Goal: Information Seeking & Learning: Learn about a topic

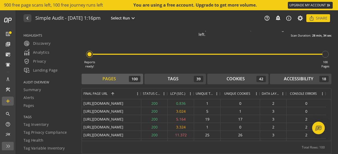
drag, startPoint x: 166, startPoint y: 95, endPoint x: 164, endPoint y: 98, distance: 3.7
click at [164, 98] on div "Status Code" at bounding box center [154, 94] width 26 height 11
click at [192, 96] on div "LCP (SEC.)" at bounding box center [180, 94] width 23 height 11
drag, startPoint x: 193, startPoint y: 95, endPoint x: 196, endPoint y: 97, distance: 3.3
click at [196, 97] on div at bounding box center [196, 94] width 2 height 11
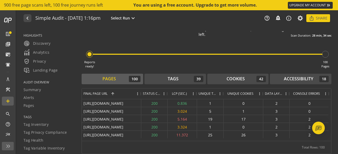
drag, startPoint x: 223, startPoint y: 96, endPoint x: 217, endPoint y: 99, distance: 6.7
click at [217, 99] on div "Final Page URL 1 Status Code LCP (SEC.)" at bounding box center [206, 115] width 249 height 52
click at [288, 95] on span at bounding box center [286, 94] width 4 height 4
click at [273, 67] on div "Reports ready! 100 Pages" at bounding box center [207, 53] width 250 height 31
drag, startPoint x: 288, startPoint y: 96, endPoint x: 282, endPoint y: 92, distance: 7.7
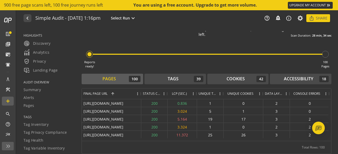
click at [282, 92] on div "Data Layers" at bounding box center [276, 94] width 27 height 11
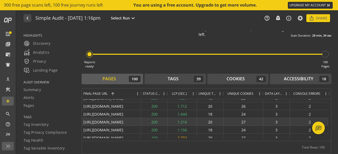
scroll to position [52, 0]
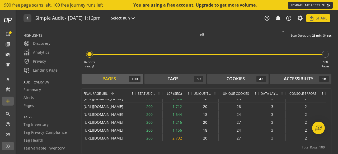
drag, startPoint x: 140, startPoint y: 93, endPoint x: 118, endPoint y: 98, distance: 22.6
click at [118, 98] on div "Final Page URL 1" at bounding box center [109, 94] width 54 height 11
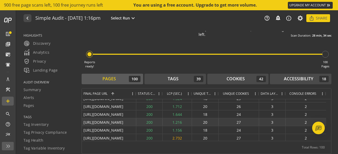
scroll to position [31, 0]
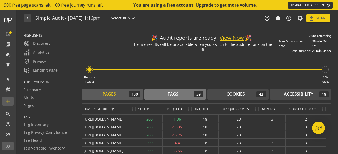
click at [163, 91] on div "Tags 39" at bounding box center [175, 94] width 56 height 6
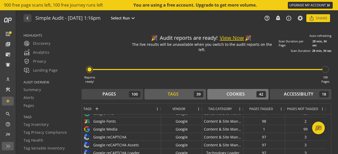
click at [234, 96] on div "Cookies" at bounding box center [235, 94] width 18 height 6
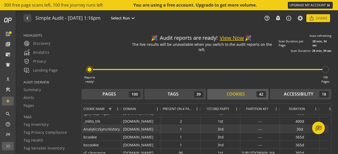
scroll to position [78, 0]
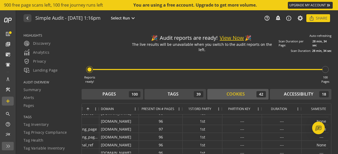
drag, startPoint x: 178, startPoint y: 111, endPoint x: 156, endPoint y: 116, distance: 22.7
click at [156, 116] on div "Domain Present on # Pages 1st/3rd Party" at bounding box center [206, 130] width 249 height 52
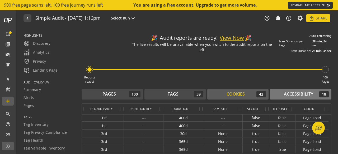
click at [289, 96] on div "Accessibility" at bounding box center [298, 94] width 29 height 6
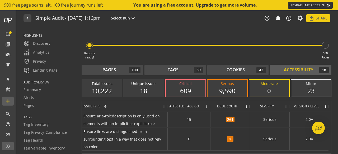
drag, startPoint x: 206, startPoint y: 110, endPoint x: 189, endPoint y: 115, distance: 17.4
click at [189, 115] on div "Issue Type 1 Affected Page Count Issue Count" at bounding box center [206, 127] width 249 height 52
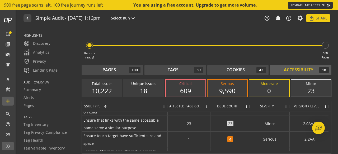
click at [189, 93] on div "609" at bounding box center [185, 91] width 29 height 9
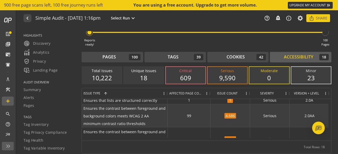
scroll to position [214, 0]
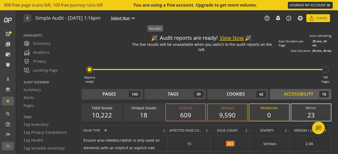
click at [130, 18] on span "Select Run" at bounding box center [120, 18] width 19 height 5
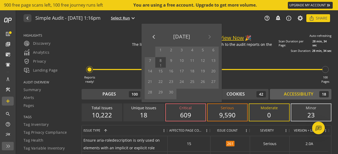
click at [154, 18] on div at bounding box center [169, 77] width 338 height 154
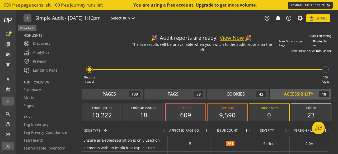
click at [28, 19] on mat-icon "navigate_before" at bounding box center [27, 18] width 6 height 6
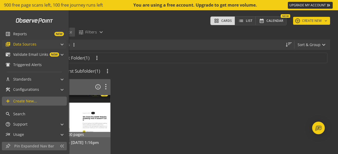
click at [57, 44] on span "library_books Data Sources" at bounding box center [33, 44] width 56 height 9
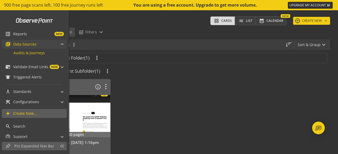
scroll to position [30, 0]
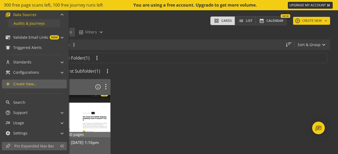
click at [40, 24] on span "Audits & Journeys" at bounding box center [28, 23] width 31 height 5
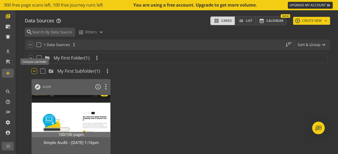
click at [34, 71] on mat-icon "keyboard_arrow_down" at bounding box center [34, 71] width 5 height 5
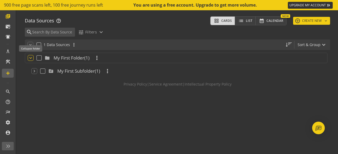
click at [30, 58] on mat-icon "keyboard_arrow_down" at bounding box center [30, 57] width 5 height 5
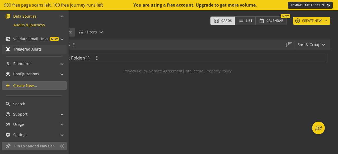
scroll to position [28, 0]
click at [26, 52] on link "notifications_active Triggered Alerts" at bounding box center [34, 49] width 65 height 9
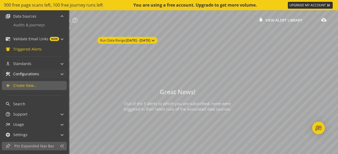
scroll to position [40, 0]
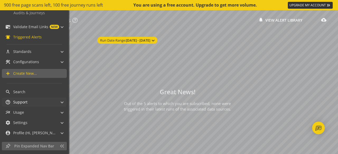
click at [37, 104] on mat-panel-title "help_outline Support" at bounding box center [30, 102] width 51 height 9
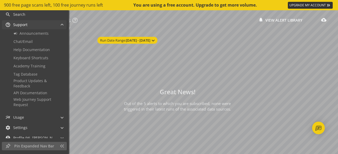
scroll to position [122, 0]
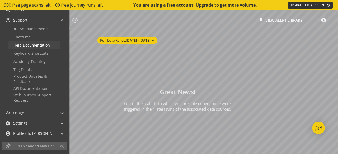
click at [41, 46] on span "Help Documentation" at bounding box center [31, 45] width 36 height 5
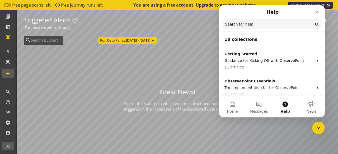
scroll to position [28, 0]
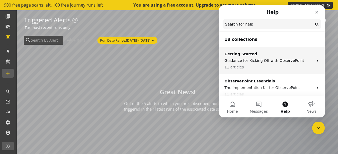
click at [272, 58] on div "Getting Started Guidance for Kicking Off with ObservePoint 11 articles" at bounding box center [268, 60] width 89 height 19
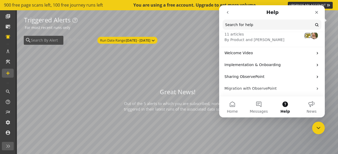
scroll to position [21, 0]
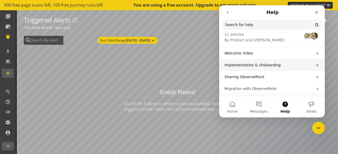
click at [276, 64] on p "Implementation & Onboarding" at bounding box center [268, 66] width 89 height 6
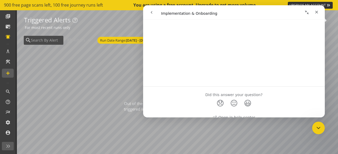
scroll to position [466, 0]
click at [146, 10] on nav "Intercom messenger" at bounding box center [233, 12] width 181 height 15
click at [152, 11] on icon "go back" at bounding box center [151, 12] width 4 height 4
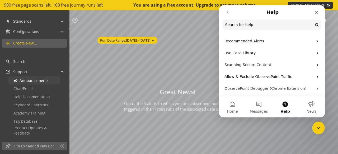
scroll to position [70, 0]
click at [42, 98] on span "Help Documentation" at bounding box center [31, 97] width 36 height 5
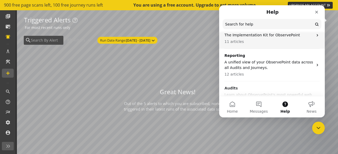
scroll to position [53, 0]
click at [259, 37] on p "The Implementation Kit for ObservePoint" at bounding box center [268, 35] width 89 height 6
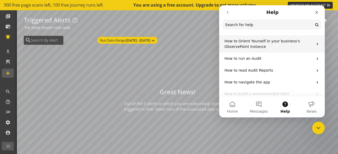
scroll to position [52, 0]
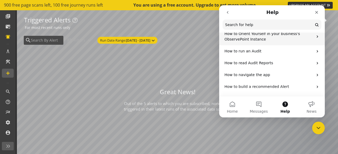
click at [267, 44] on div "How to Orient Yourself in your business's ObservePoint Instance" at bounding box center [272, 36] width 106 height 17
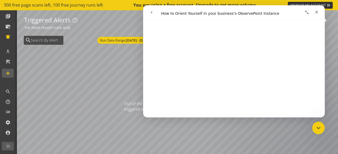
scroll to position [94, 0]
click at [150, 12] on icon "go back" at bounding box center [151, 12] width 4 height 4
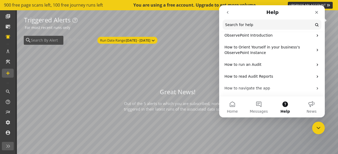
scroll to position [40, 0]
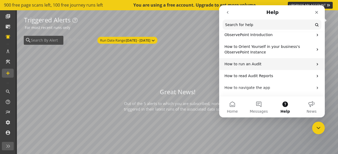
click at [250, 64] on p "How to run an Audit" at bounding box center [268, 64] width 89 height 6
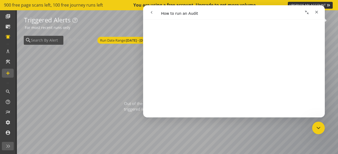
scroll to position [652, 0]
click at [149, 12] on button "go back" at bounding box center [151, 12] width 10 height 10
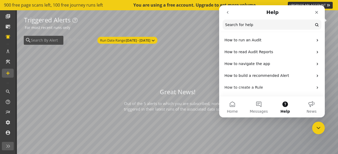
scroll to position [63, 0]
click at [262, 52] on p "How to read Audit Reports" at bounding box center [268, 53] width 89 height 6
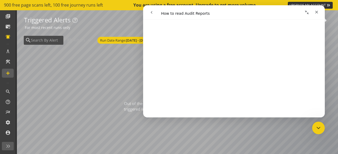
scroll to position [492, 0]
click at [151, 13] on icon "go back" at bounding box center [151, 12] width 4 height 4
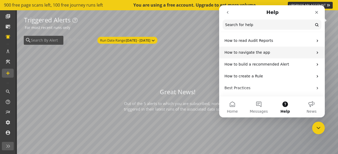
scroll to position [74, 0]
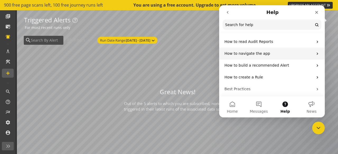
click at [259, 58] on div "How to navigate the app" at bounding box center [272, 54] width 106 height 12
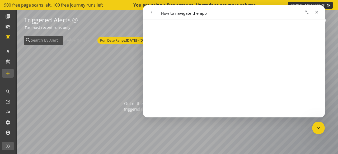
scroll to position [421, 0]
click at [154, 13] on button "go back" at bounding box center [151, 12] width 10 height 10
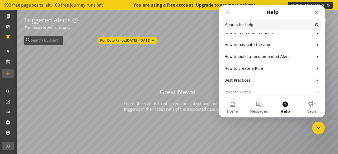
scroll to position [84, 0]
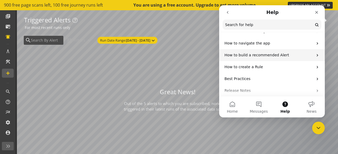
click at [262, 53] on p "How to build a recommended Alert" at bounding box center [268, 55] width 89 height 6
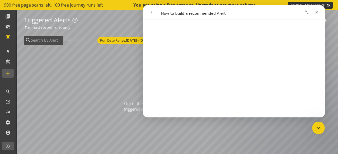
scroll to position [401, 0]
click at [154, 13] on button "go back" at bounding box center [151, 12] width 10 height 10
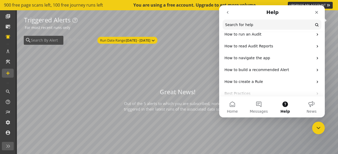
scroll to position [70, 0]
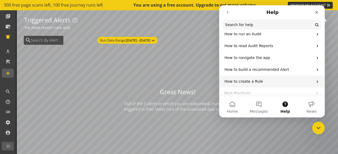
click at [260, 80] on p "How to create a Rule" at bounding box center [268, 82] width 89 height 6
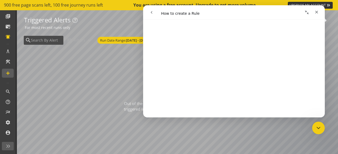
scroll to position [432, 0]
click at [154, 14] on button "go back" at bounding box center [151, 12] width 10 height 10
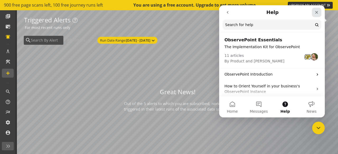
click at [316, 13] on icon "Close" at bounding box center [316, 12] width 4 height 4
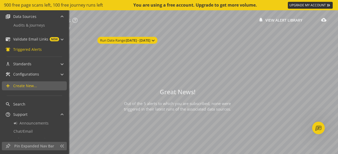
scroll to position [28, 0]
click at [11, 15] on span "library_books" at bounding box center [9, 16] width 8 height 5
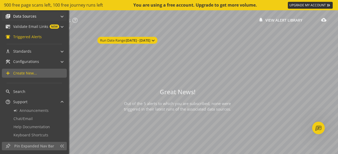
scroll to position [0, 0]
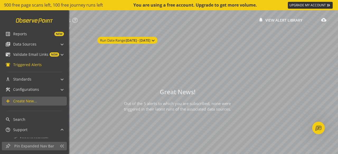
click at [22, 21] on link at bounding box center [35, 21] width 44 height 10
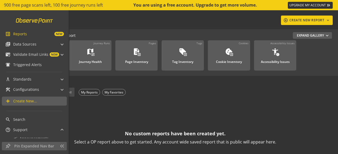
click at [23, 21] on link at bounding box center [35, 21] width 44 height 10
click at [49, 33] on span "NEW" at bounding box center [45, 34] width 37 height 4
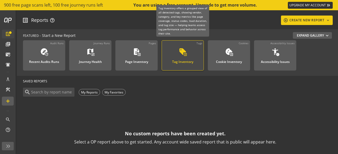
click at [194, 61] on div "sell list_alt Tag Inventory" at bounding box center [182, 56] width 26 height 17
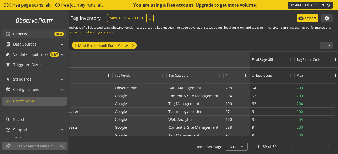
click at [34, 34] on span "NEW" at bounding box center [45, 34] width 37 height 4
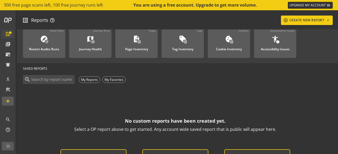
scroll to position [8, 0]
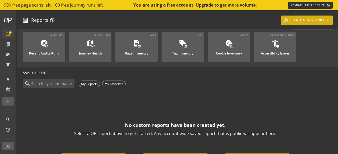
click at [310, 20] on div "add_circle_outline CREATE NEW REPORT keyboard_arrow_down" at bounding box center [307, 20] width 48 height 9
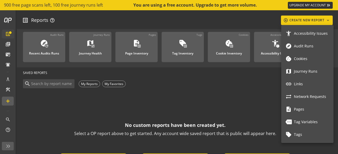
click at [228, 109] on div at bounding box center [169, 77] width 338 height 154
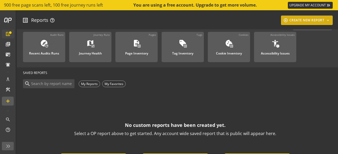
click at [288, 21] on mat-icon "add_circle_outline" at bounding box center [285, 20] width 5 height 5
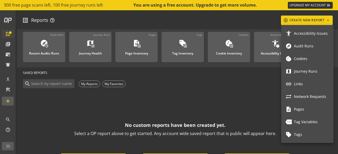
click at [233, 111] on div at bounding box center [169, 77] width 338 height 154
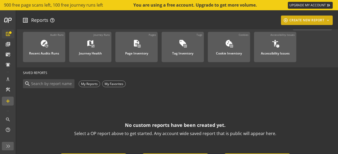
click at [296, 19] on div "add_circle_outline CREATE NEW REPORT keyboard_arrow_down" at bounding box center [307, 20] width 48 height 9
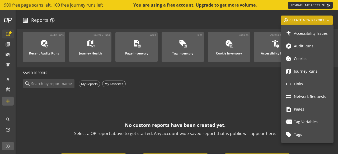
click at [296, 19] on div at bounding box center [169, 77] width 338 height 154
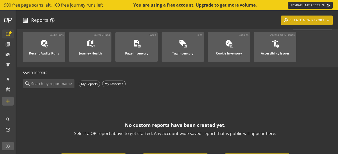
click at [296, 19] on div "add_circle_outline CREATE NEW REPORT keyboard_arrow_down" at bounding box center [307, 20] width 48 height 9
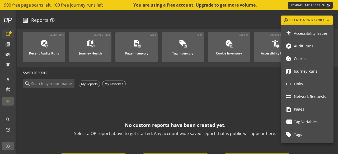
click at [294, 118] on link "more_outlined Tag Variables" at bounding box center [307, 122] width 52 height 13
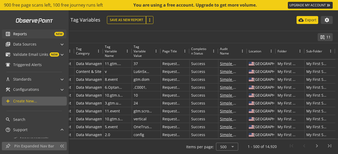
click at [8, 33] on mat-icon "list_alt" at bounding box center [7, 33] width 5 height 5
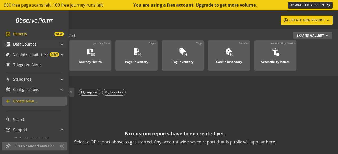
click at [18, 44] on span "Data Sources" at bounding box center [24, 44] width 23 height 5
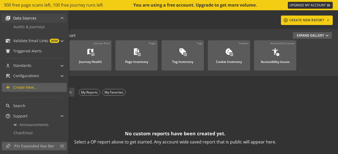
scroll to position [30, 0]
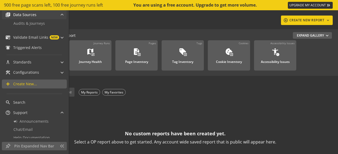
click at [32, 18] on div "library_books Data Sources" at bounding box center [20, 14] width 31 height 9
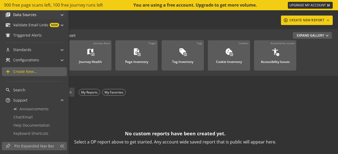
click at [32, 18] on div "library_books Data Sources" at bounding box center [20, 14] width 31 height 9
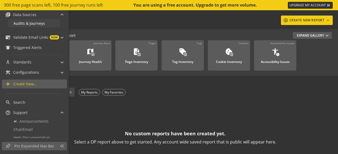
click at [32, 23] on span "Audits & Journeys" at bounding box center [28, 23] width 31 height 5
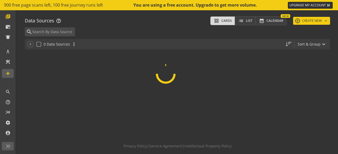
scroll to position [28, 0]
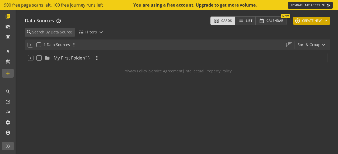
click at [310, 21] on button "add CREATE NEW keyboard_arrow_down" at bounding box center [311, 21] width 37 height 8
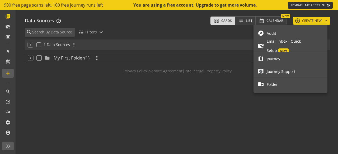
click at [287, 33] on span "Audit" at bounding box center [294, 33] width 56 height 9
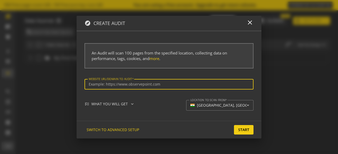
click at [164, 86] on input "Website url/domain to Audit" at bounding box center [169, 84] width 160 height 4
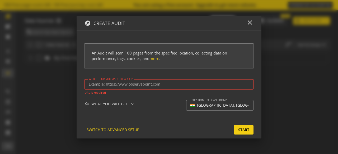
click at [150, 87] on input "Website url/domain to Audit" at bounding box center [169, 84] width 160 height 4
paste input "[URL][DOMAIN_NAME]"
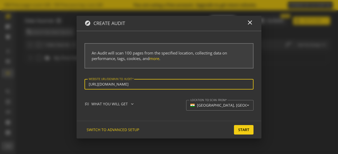
scroll to position [0, 0]
type input "[URL][DOMAIN_NAME]"
click at [122, 106] on div "checklist WHAT YOU WILL GET expand_more" at bounding box center [111, 104] width 54 height 5
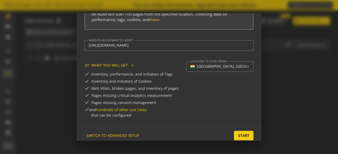
scroll to position [39, 0]
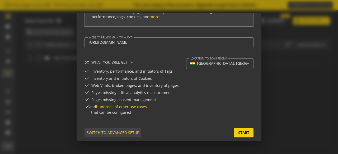
click at [123, 134] on span "SWITCH TO ADVANCED SETUP" at bounding box center [113, 132] width 52 height 9
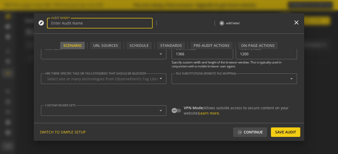
type input "Simple Audit - [DATE] 2:24pm"
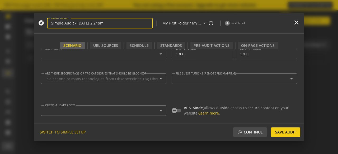
type textarea "[EMAIL_ADDRESS][DOMAIN_NAME]"
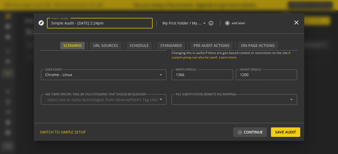
scroll to position [0, 0]
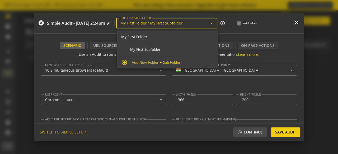
click at [184, 21] on input "My First Folder / My First Subfolder" at bounding box center [164, 23] width 88 height 4
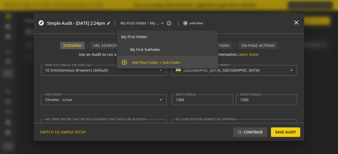
click at [158, 63] on span "Add New Folder + Sub-Folder" at bounding box center [173, 62] width 82 height 5
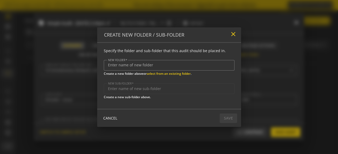
click at [234, 33] on mat-icon "close" at bounding box center [232, 34] width 7 height 7
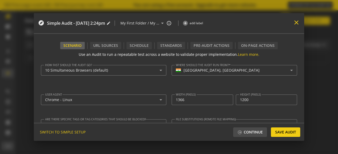
click at [295, 21] on mat-icon "close" at bounding box center [296, 22] width 7 height 7
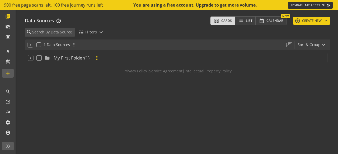
click at [98, 59] on mat-icon "more_vert" at bounding box center [97, 58] width 6 height 6
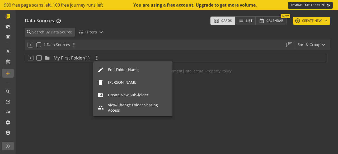
click at [74, 87] on div at bounding box center [169, 77] width 338 height 154
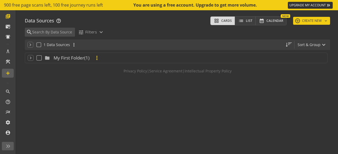
click at [99, 60] on mat-icon "more_vert" at bounding box center [97, 58] width 6 height 6
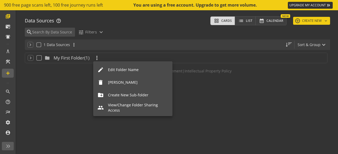
click at [114, 84] on div "[PERSON_NAME]" at bounding box center [138, 82] width 60 height 5
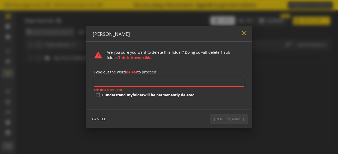
click at [243, 33] on mat-icon "close" at bounding box center [244, 33] width 7 height 7
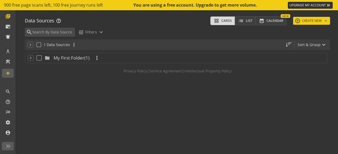
click at [250, 96] on div "keyboard_arrow_down folder My First Folder (1) more_vert Privacy Policy | Servi…" at bounding box center [177, 102] width 305 height 104
click at [73, 46] on mat-icon "more_vert" at bounding box center [73, 44] width 5 height 5
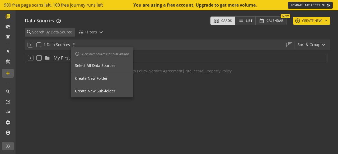
click at [85, 77] on span "Create New Folder" at bounding box center [102, 78] width 54 height 5
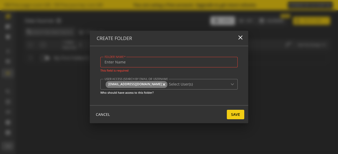
click at [142, 64] on input "FOLDER NAME" at bounding box center [168, 62] width 129 height 8
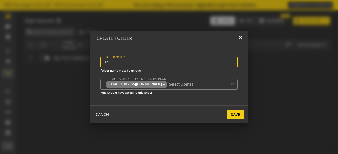
type input "T"
type input "TealiumDemo-Test"
click at [194, 83] on input "USER ACCESS (SEARCH BY EMAIL OR USERNAME)" at bounding box center [196, 85] width 55 height 8
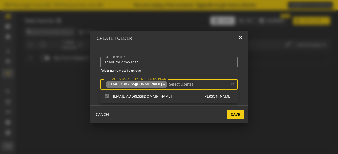
click at [206, 83] on input "USER ACCESS (SEARCH BY EMAIL OR USERNAME)" at bounding box center [196, 85] width 55 height 8
type input "d"
paste input "[PERSON_NAME][EMAIL_ADDRESS][DOMAIN_NAME]"
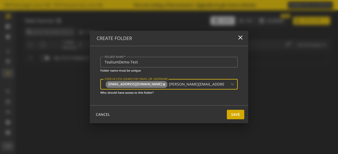
type input "[PERSON_NAME][EMAIL_ADDRESS][DOMAIN_NAME]"
click at [233, 115] on span "Save" at bounding box center [235, 114] width 9 height 9
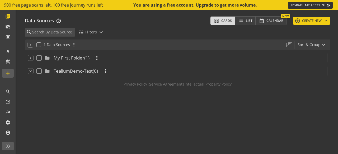
click at [92, 71] on span "TealiumDemo-Test" at bounding box center [73, 71] width 39 height 6
click at [107, 73] on mat-icon "more_vert" at bounding box center [105, 71] width 6 height 6
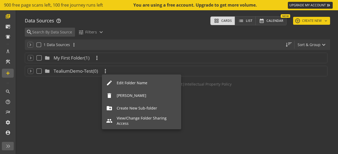
click at [88, 81] on div at bounding box center [169, 77] width 338 height 154
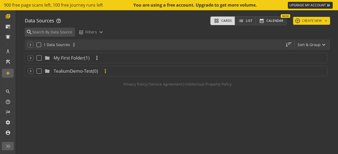
click at [107, 71] on mat-icon "more_vert" at bounding box center [105, 71] width 6 height 6
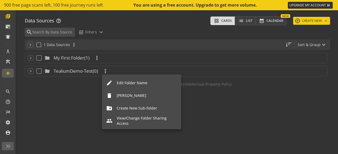
click at [72, 45] on div at bounding box center [169, 77] width 338 height 154
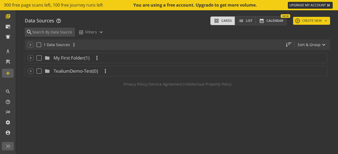
click at [72, 45] on mat-icon "more_vert" at bounding box center [73, 44] width 5 height 5
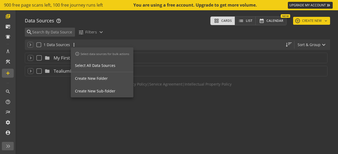
click at [89, 69] on button "Select All Data Sources" at bounding box center [102, 65] width 63 height 13
checkbox input "true"
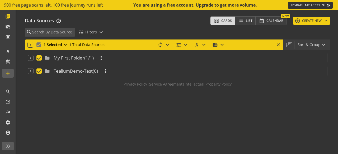
click at [38, 45] on input "checkbox" at bounding box center [39, 45] width 4 height 4
checkbox input "false"
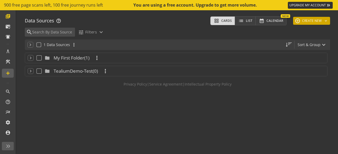
click at [310, 21] on button "add CREATE NEW keyboard_arrow_down" at bounding box center [311, 21] width 37 height 8
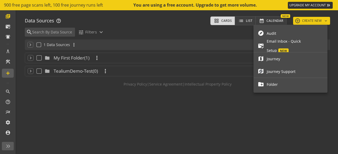
click at [295, 36] on span "Audit" at bounding box center [294, 33] width 56 height 9
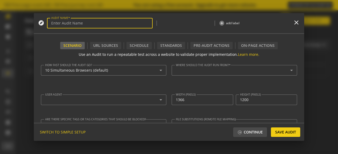
type textarea "[EMAIL_ADDRESS][DOMAIN_NAME]"
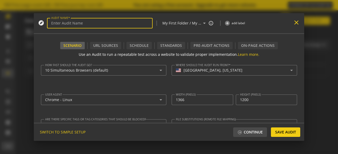
click at [296, 24] on mat-icon "close" at bounding box center [296, 22] width 7 height 7
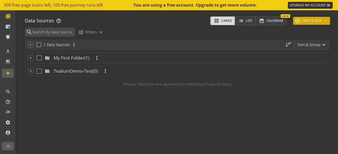
click at [309, 20] on button "add CREATE NEW keyboard_arrow_down" at bounding box center [311, 21] width 37 height 8
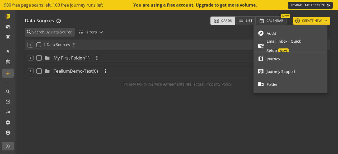
click at [292, 60] on span "Journey" at bounding box center [294, 58] width 56 height 9
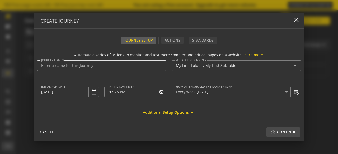
click at [149, 68] on div at bounding box center [101, 65] width 121 height 11
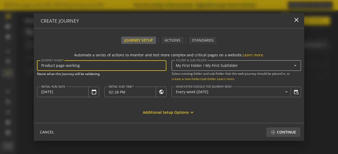
type input "Product page working"
click at [194, 65] on input "My First Folder / My First Subfolder" at bounding box center [234, 66] width 116 height 4
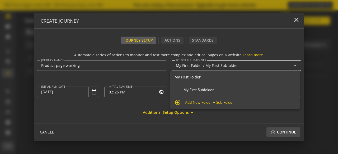
click at [285, 69] on div "My First Folder / My First Subfolder arrow_drop_down" at bounding box center [236, 65] width 121 height 11
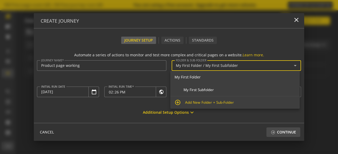
click at [291, 60] on div "My First Folder / My First Subfolder arrow_drop_down" at bounding box center [236, 65] width 121 height 11
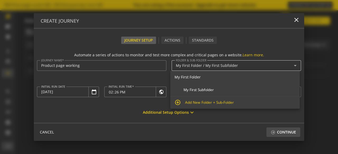
click at [291, 60] on div "My First Folder / My First Subfolder arrow_drop_down" at bounding box center [236, 65] width 121 height 11
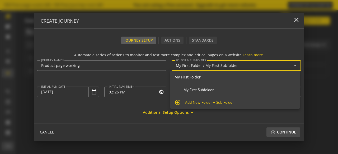
click at [293, 66] on mat-icon "arrow_drop_down" at bounding box center [295, 66] width 6 height 6
click at [293, 65] on mat-icon "arrow_drop_down" at bounding box center [295, 66] width 6 height 6
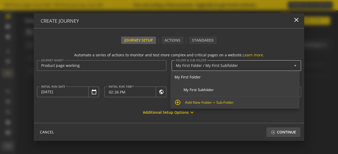
click at [293, 65] on mat-icon "arrow_drop_down" at bounding box center [295, 66] width 6 height 6
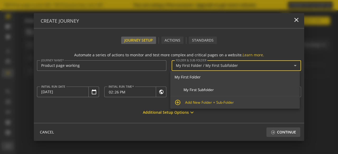
click at [295, 23] on op-close-btn "close" at bounding box center [296, 20] width 7 height 8
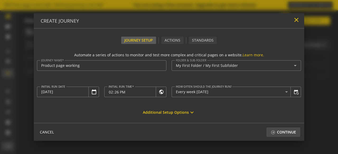
click at [295, 18] on mat-icon "close" at bounding box center [296, 19] width 7 height 7
